Goal: Task Accomplishment & Management: Manage account settings

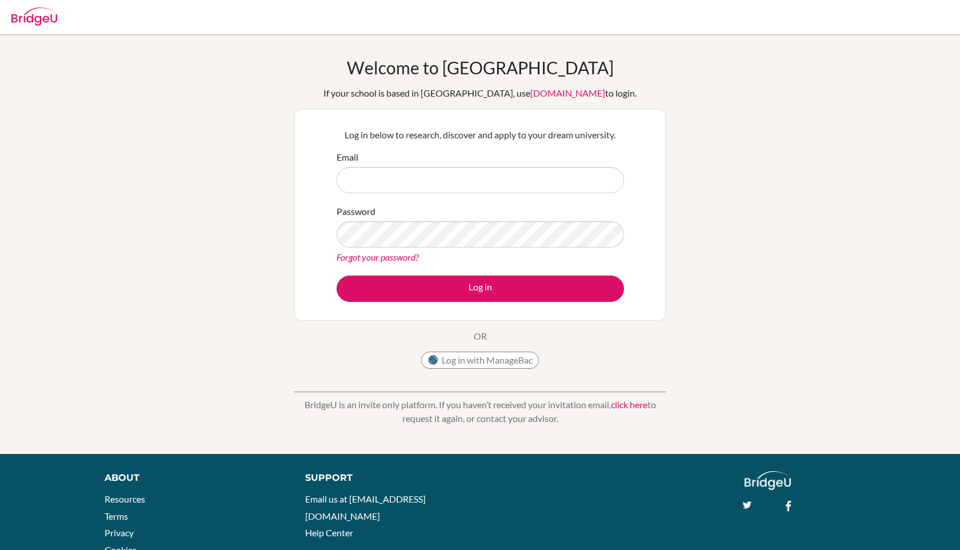
click at [528, 195] on form "Email Password Forgot your password? Log in" at bounding box center [480, 225] width 287 height 151
click at [523, 185] on input "Email" at bounding box center [480, 180] width 287 height 26
click at [506, 183] on input "Email" at bounding box center [480, 180] width 287 height 26
click at [458, 169] on input "Email" at bounding box center [480, 180] width 287 height 26
click at [495, 170] on input "Email" at bounding box center [480, 180] width 287 height 26
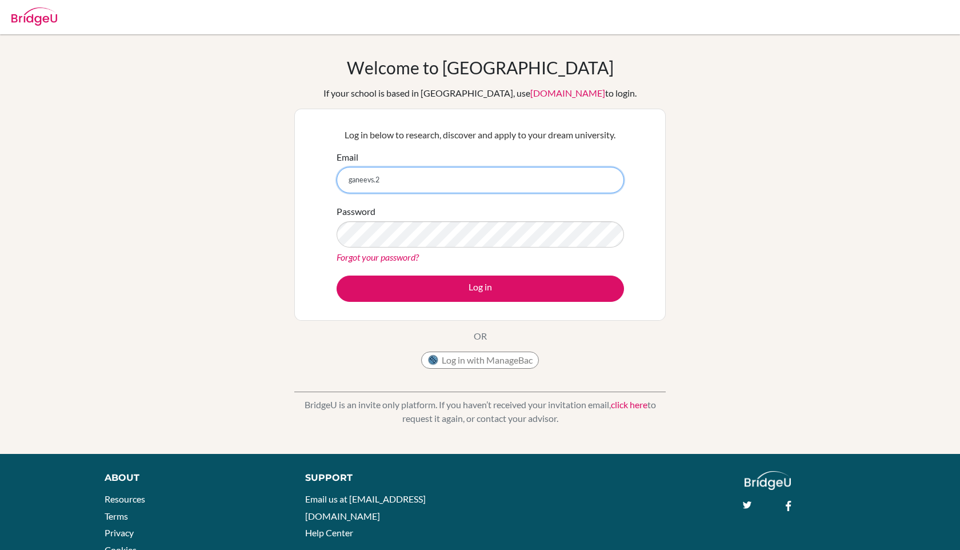
type input "ganeevs."
click at [625, 408] on link "click here" at bounding box center [629, 404] width 37 height 11
click at [448, 350] on div "Welcome to BridgeU If your school is based in China, use app.bridge-u.com.cn to…" at bounding box center [479, 215] width 371 height 317
click at [448, 359] on button "Log in with ManageBac" at bounding box center [480, 359] width 118 height 17
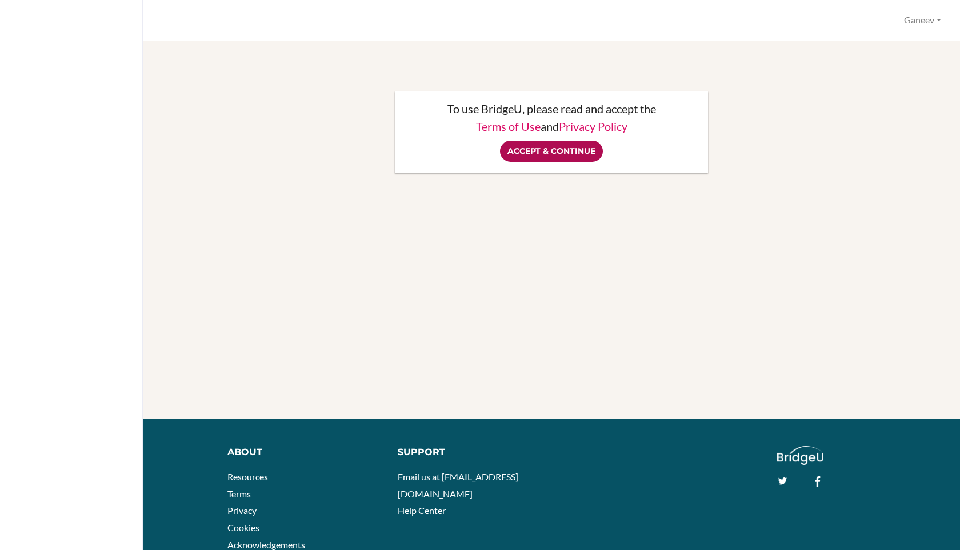
click at [587, 146] on input "Accept & Continue" at bounding box center [551, 151] width 103 height 21
